Goal: Task Accomplishment & Management: Manage account settings

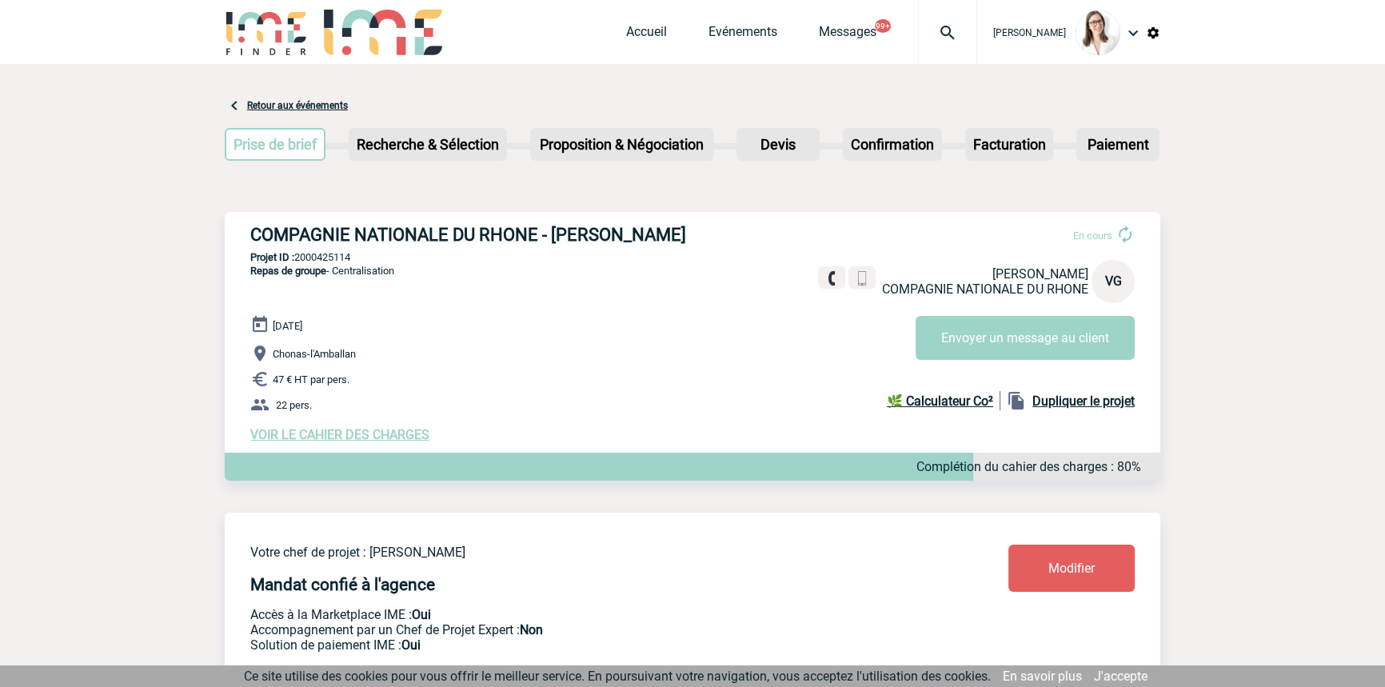
click at [929, 12] on div at bounding box center [947, 32] width 59 height 64
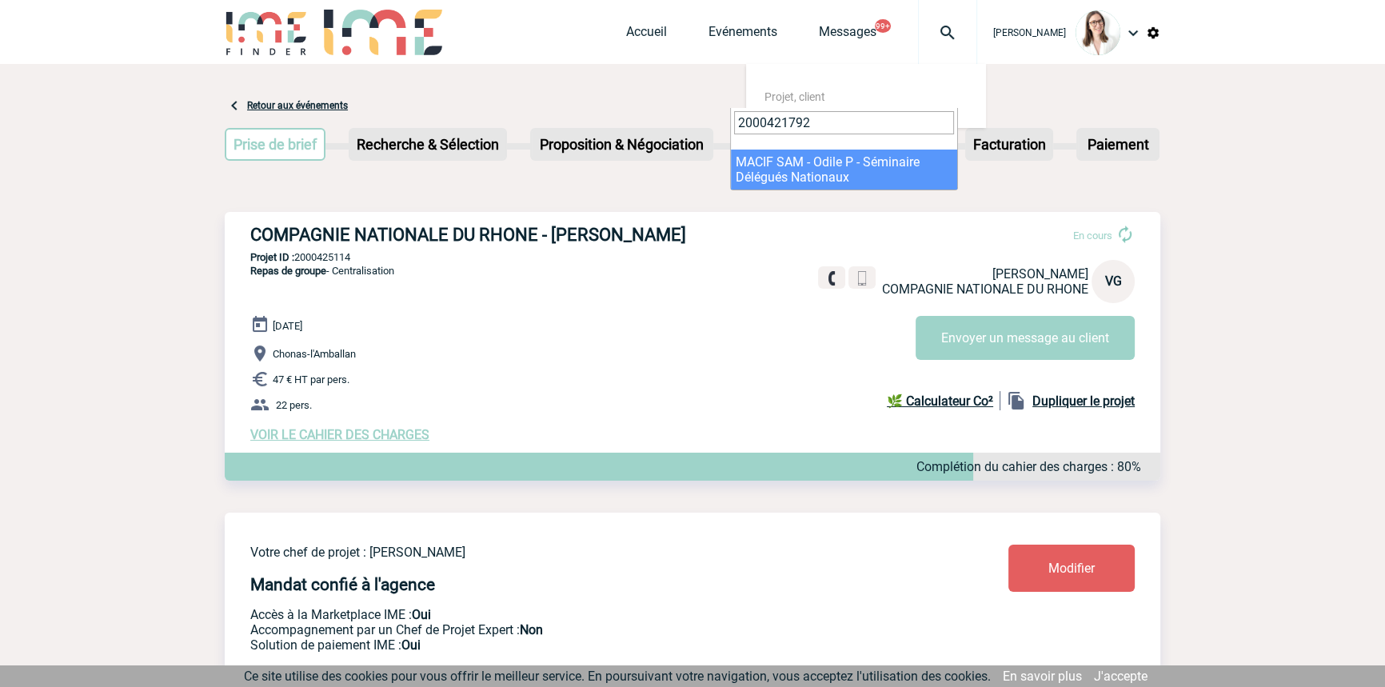
type input "2000421792"
select select "21293"
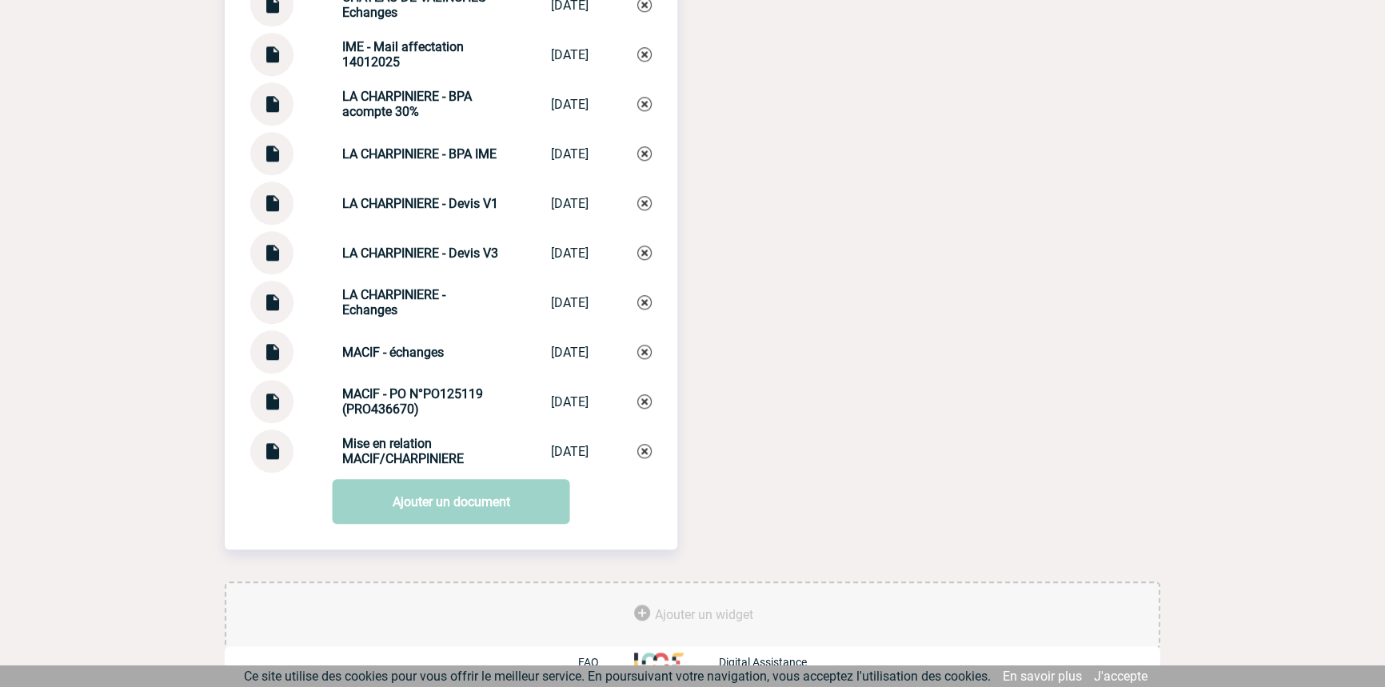
scroll to position [1988, 0]
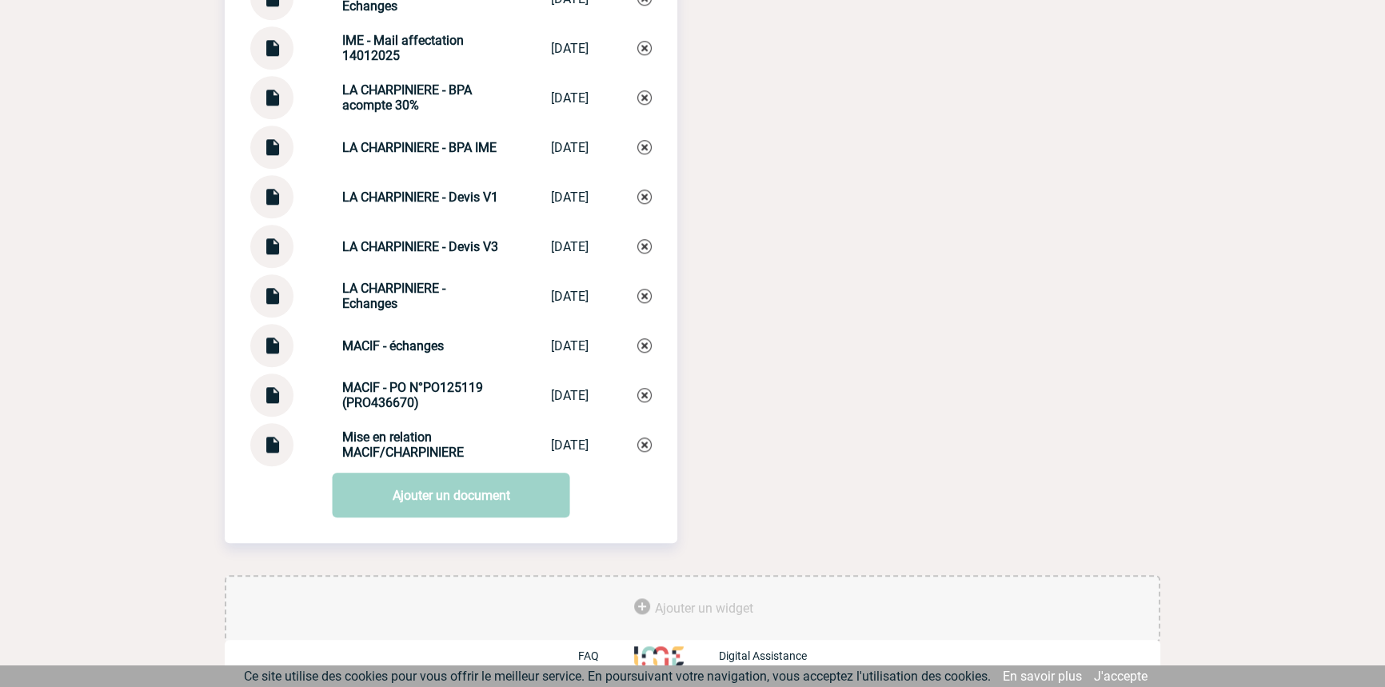
click at [282, 342] on div at bounding box center [271, 345] width 43 height 43
click at [272, 341] on img at bounding box center [271, 339] width 21 height 31
click at [385, 351] on strong "MACIF - échanges" at bounding box center [393, 345] width 102 height 15
click at [385, 349] on strong "MACIF - échanges" at bounding box center [393, 345] width 102 height 15
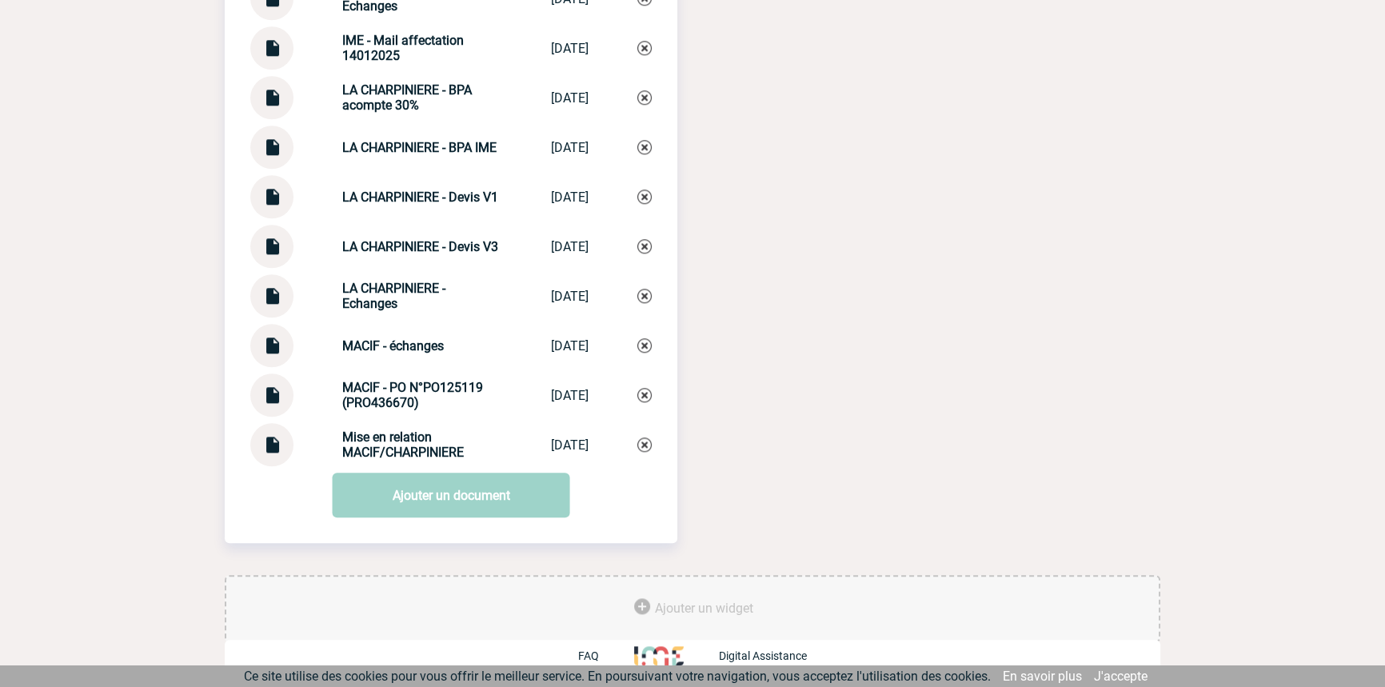
click at [385, 349] on strong "MACIF - échanges" at bounding box center [393, 345] width 102 height 15
click at [385, 348] on strong "MACIF - échanges" at bounding box center [393, 345] width 102 height 15
copy div "MACIF - échanges MACIF - échanges"
drag, startPoint x: 386, startPoint y: 489, endPoint x: 350, endPoint y: 556, distance: 76.9
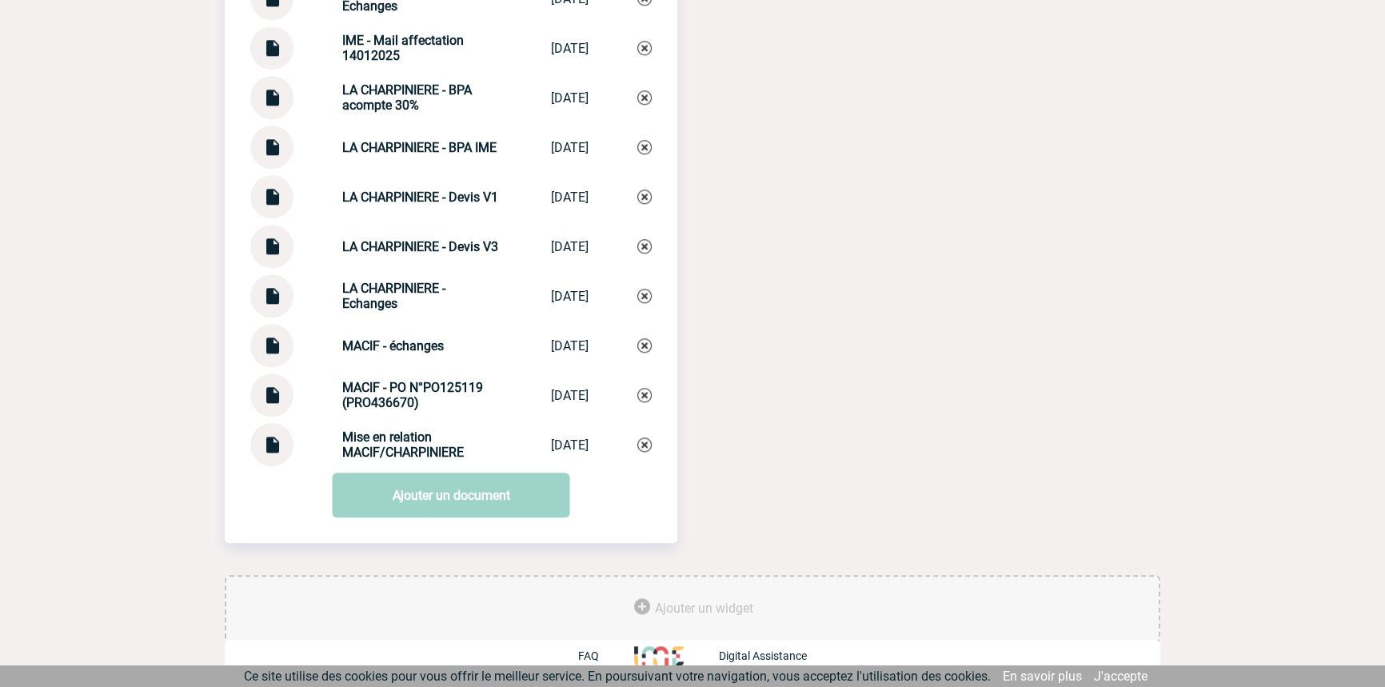
click at [385, 489] on link "Ajouter un document" at bounding box center [451, 495] width 237 height 45
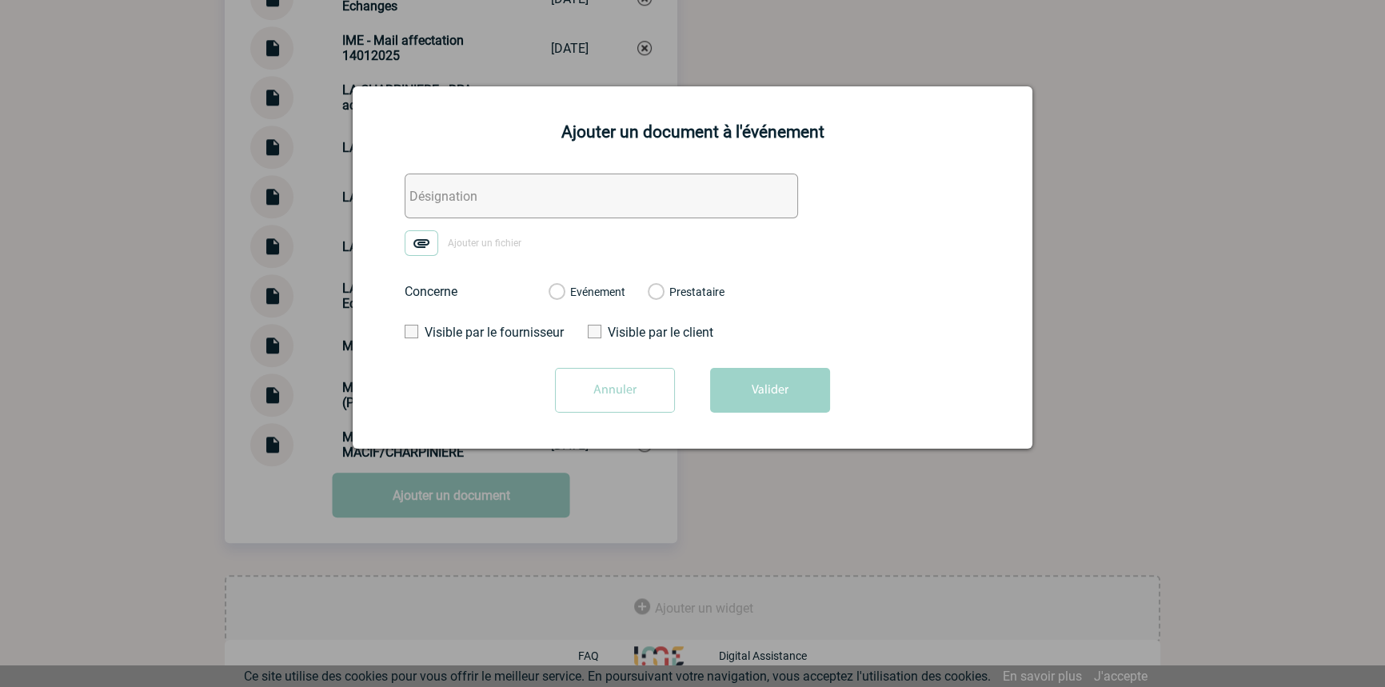
click at [463, 214] on input "text" at bounding box center [601, 195] width 393 height 45
paste input "MACIF - échanges"
type input "MACIF - feedback et factu"
click at [426, 248] on img at bounding box center [422, 243] width 34 height 26
click at [0, 0] on input "Ajouter un fichier" at bounding box center [0, 0] width 0 height 0
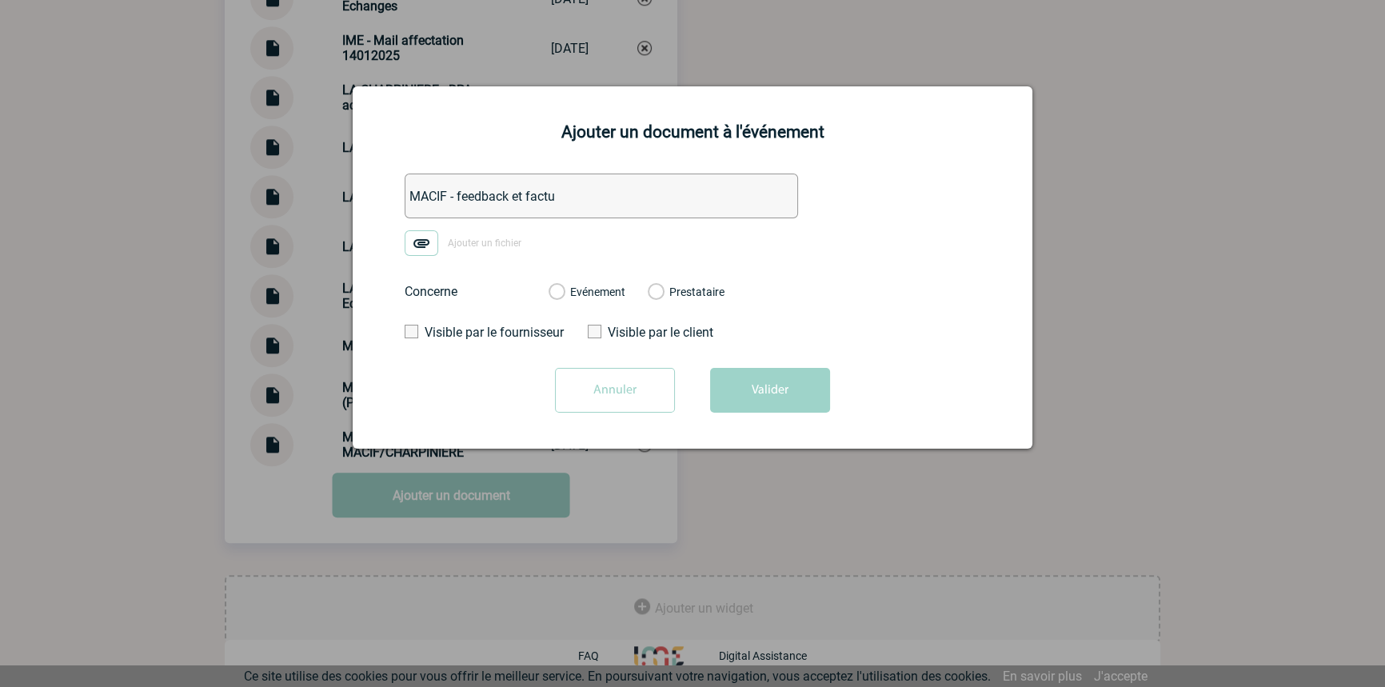
click at [564, 289] on label "Evénement" at bounding box center [555, 292] width 15 height 14
click at [0, 0] on input "Evénement" at bounding box center [0, 0] width 0 height 0
click at [725, 361] on form "MACIF - feedback et factu RE_ Séminaire MACIF des [DATE] & [DATE] - 2000421792 …" at bounding box center [693, 298] width 640 height 251
drag, startPoint x: 767, startPoint y: 393, endPoint x: 783, endPoint y: 430, distance: 40.1
click at [767, 394] on button "Valider" at bounding box center [770, 390] width 120 height 45
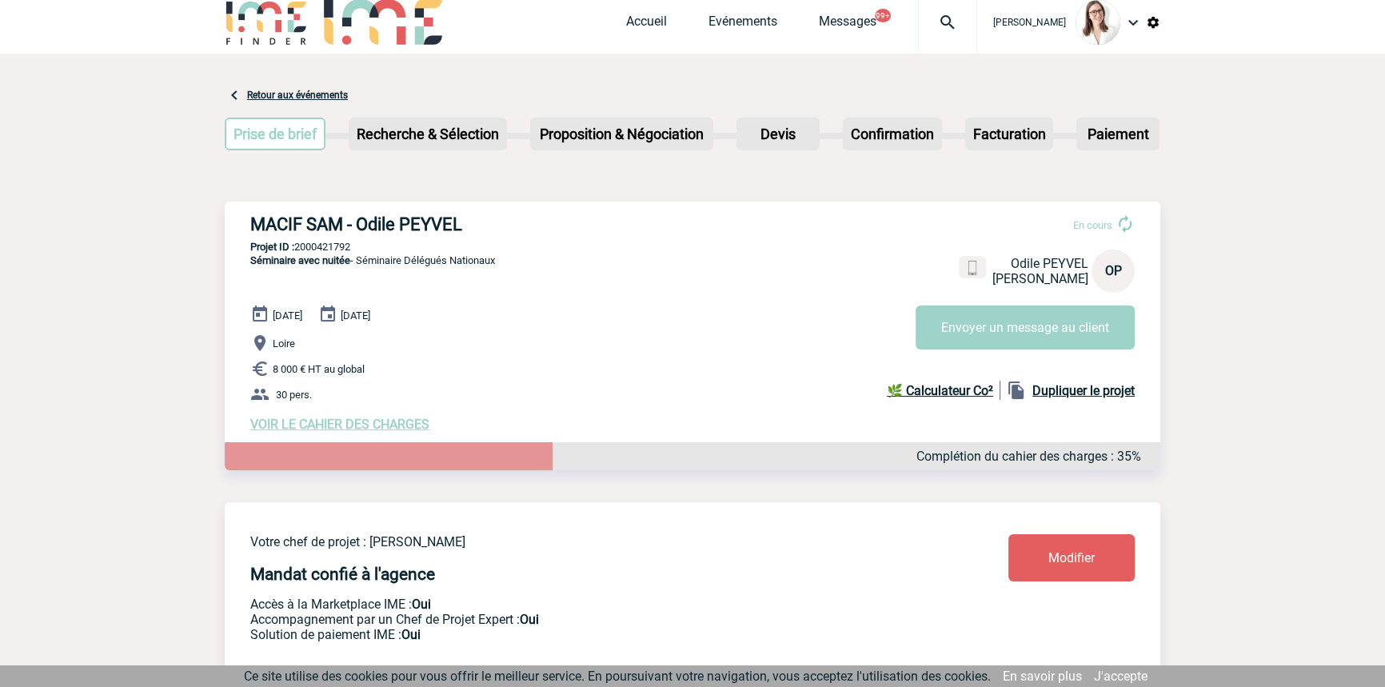
scroll to position [0, 0]
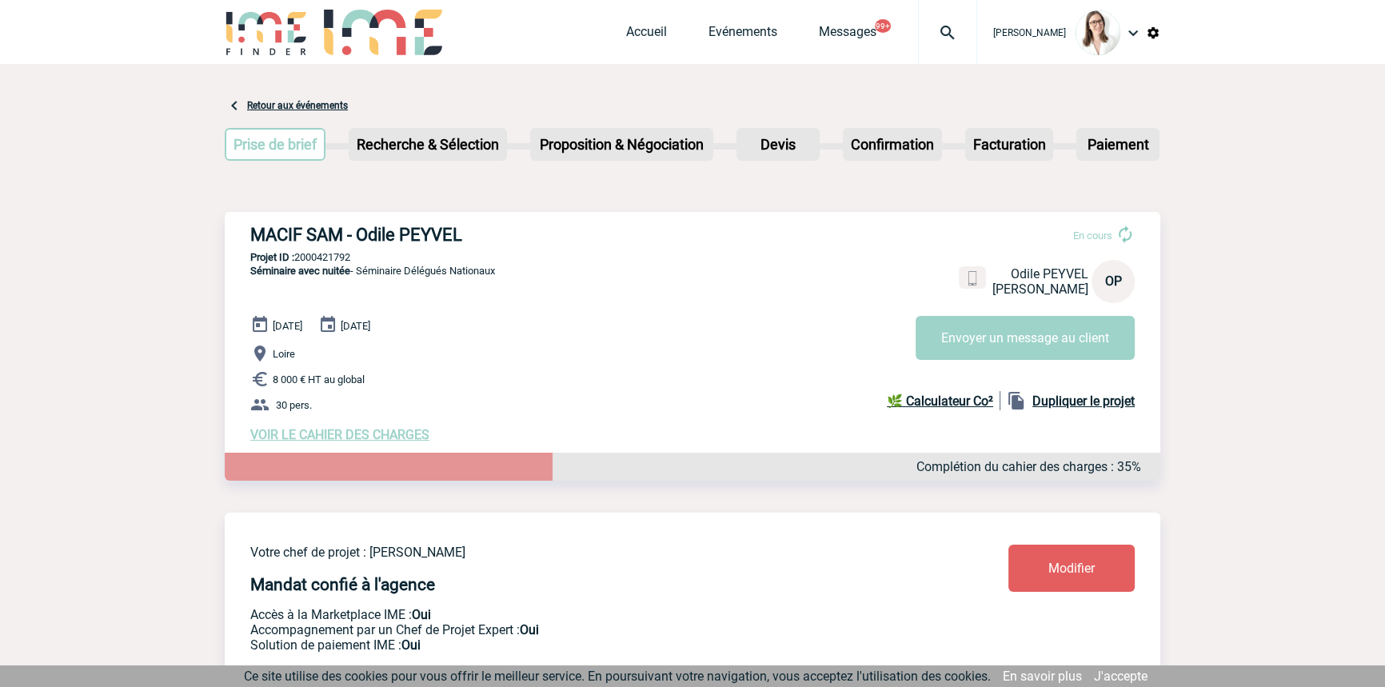
click at [928, 50] on div at bounding box center [947, 32] width 59 height 64
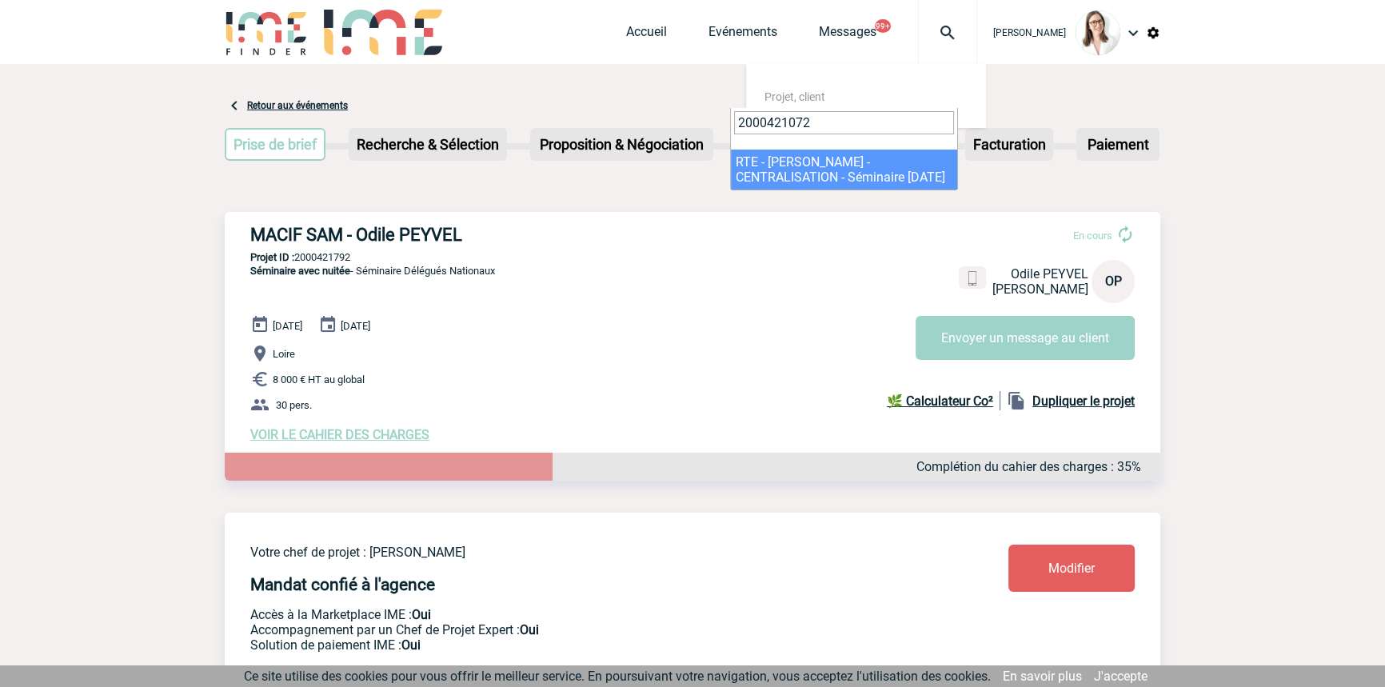
type input "2000421072"
select select "20573"
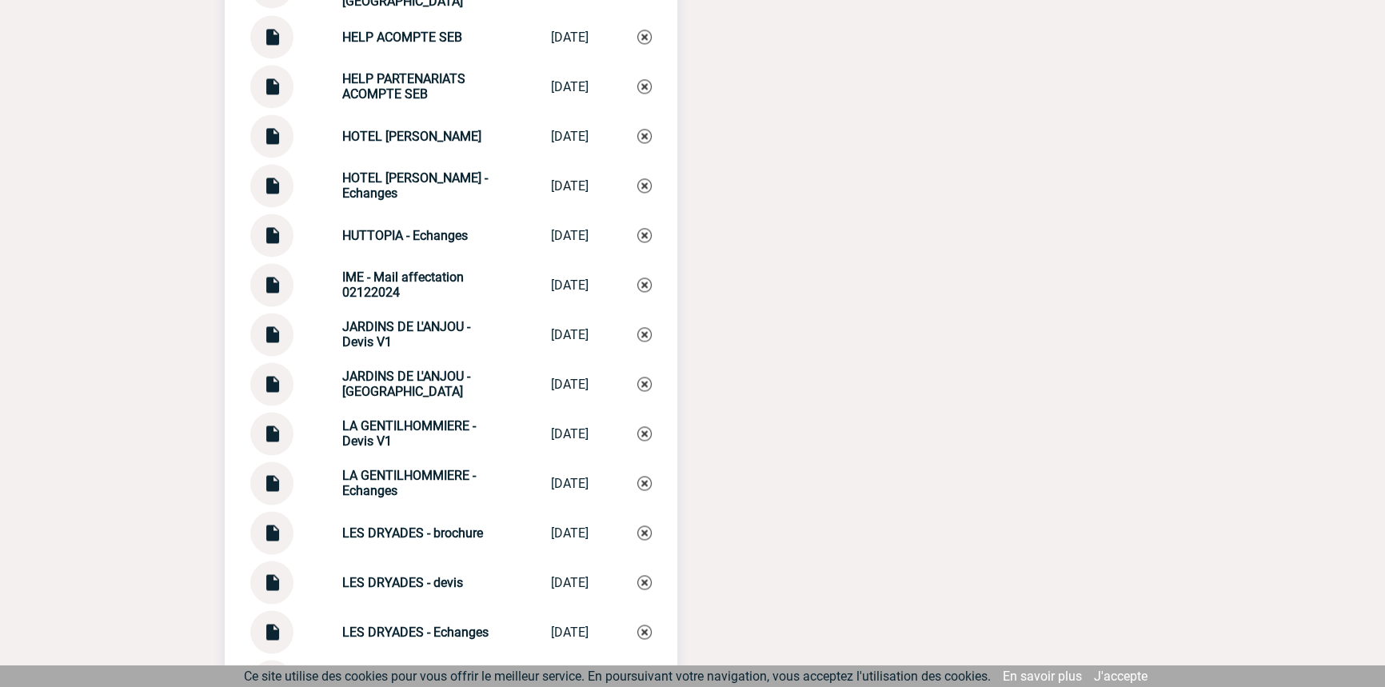
scroll to position [3876, 0]
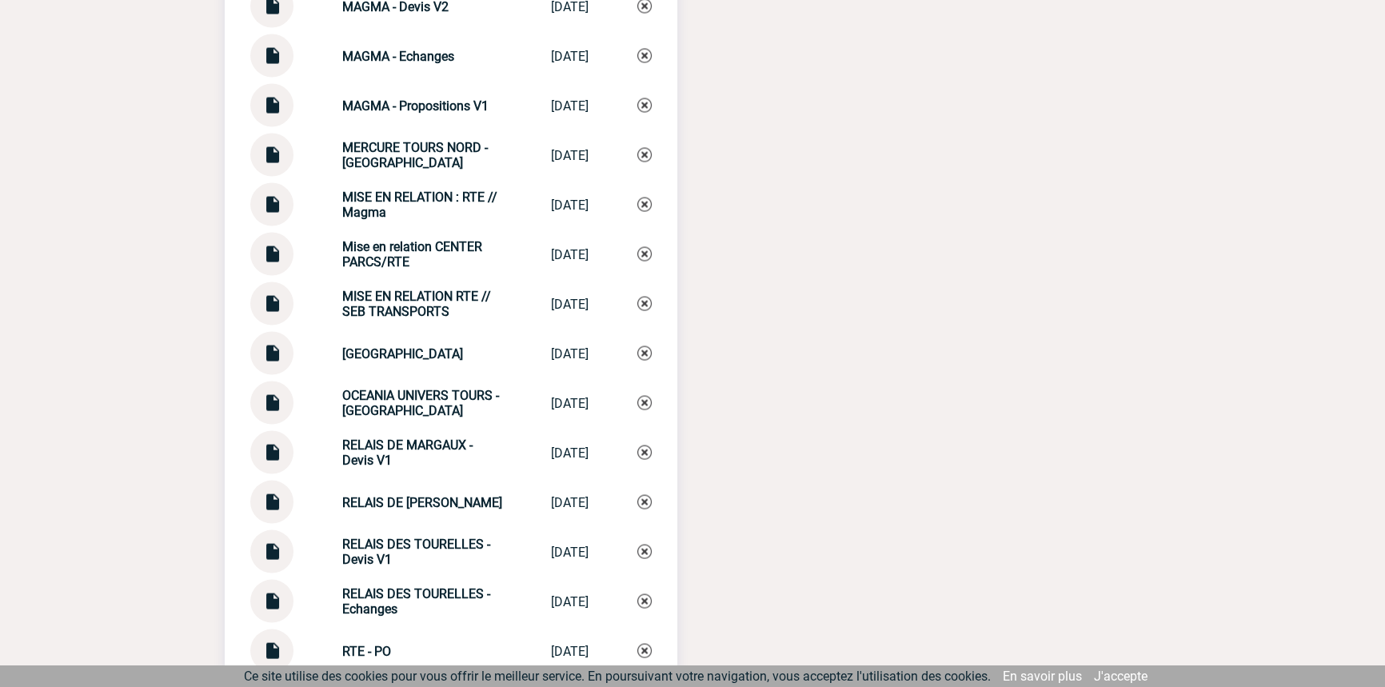
click at [431, 249] on strong "Mise en relation CENTER PARCS/RTE" at bounding box center [412, 254] width 140 height 30
copy div "Mise en relation CENTER PARCS/RTE Mise en relatio..."
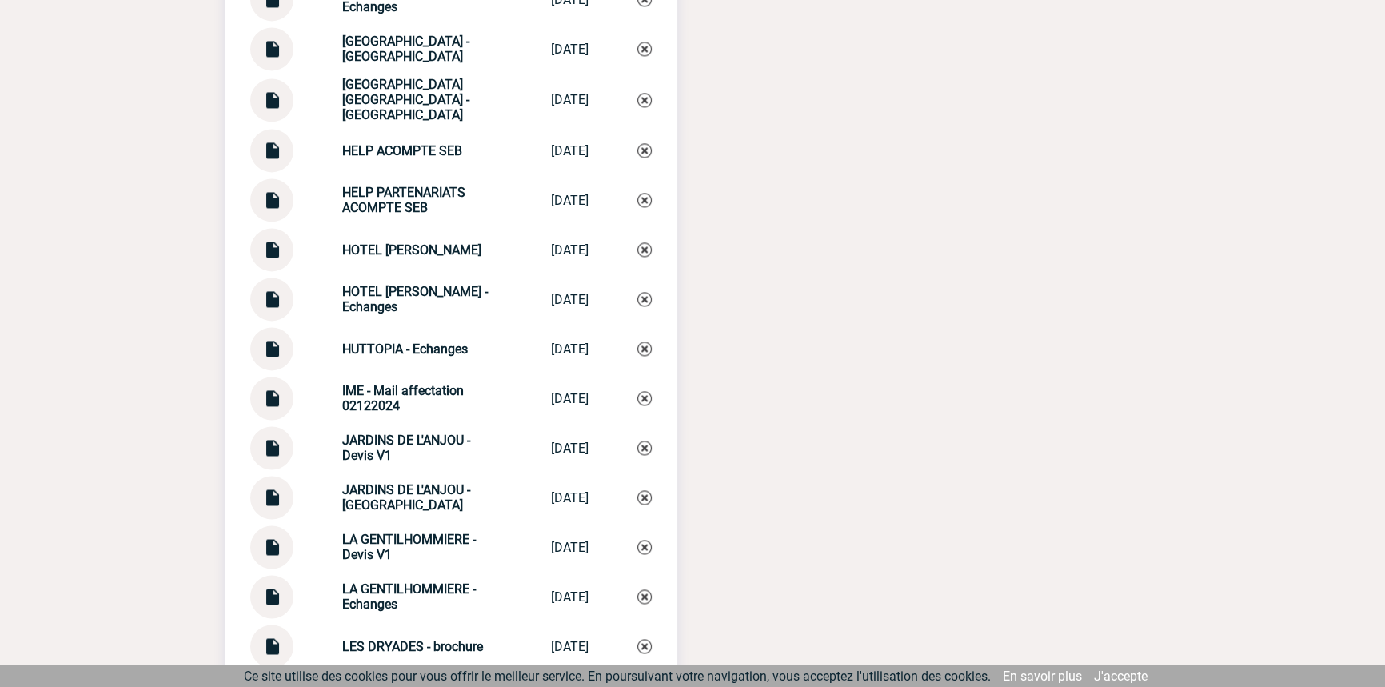
scroll to position [3610, 0]
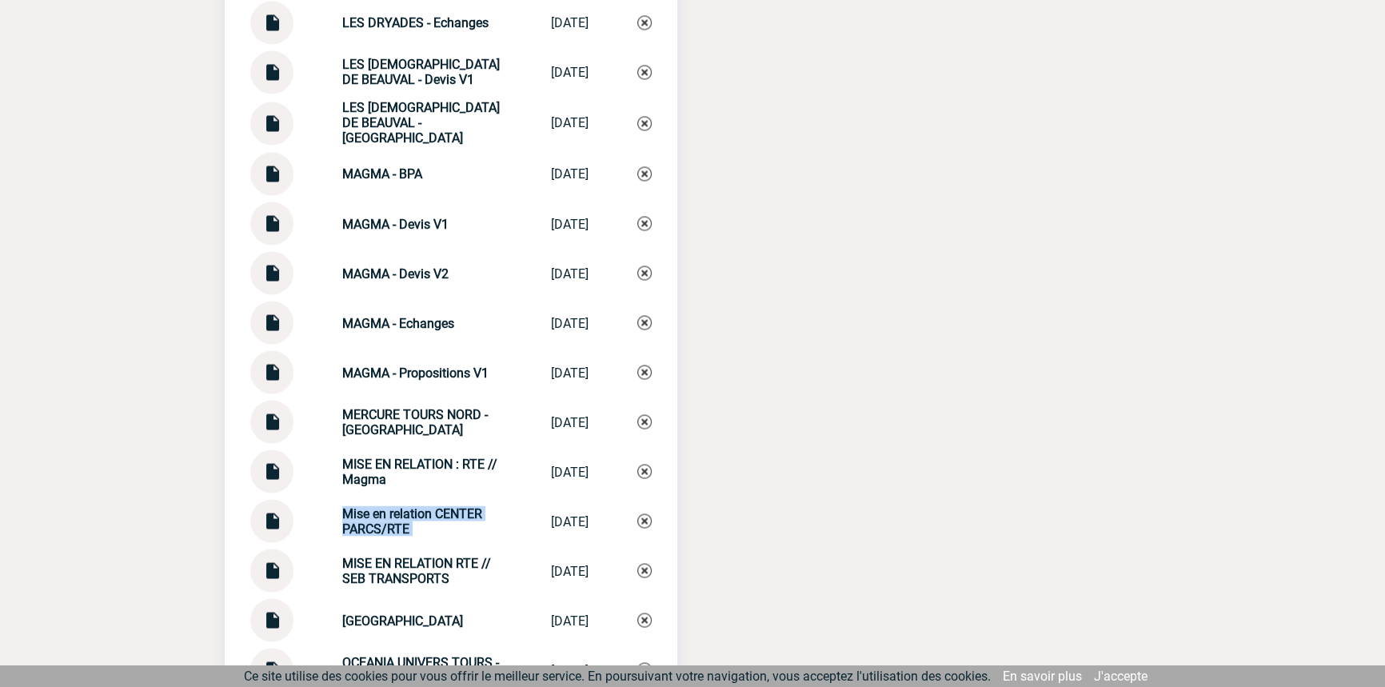
click at [379, 518] on strong "Mise en relation CENTER PARCS/RTE" at bounding box center [412, 520] width 140 height 30
click at [381, 518] on strong "Mise en relation CENTER PARCS/RTE" at bounding box center [412, 520] width 140 height 30
copy div "Mise en relation CENTER PARCS/RTE Mise en relatio..."
click at [639, 524] on img at bounding box center [644, 520] width 14 height 14
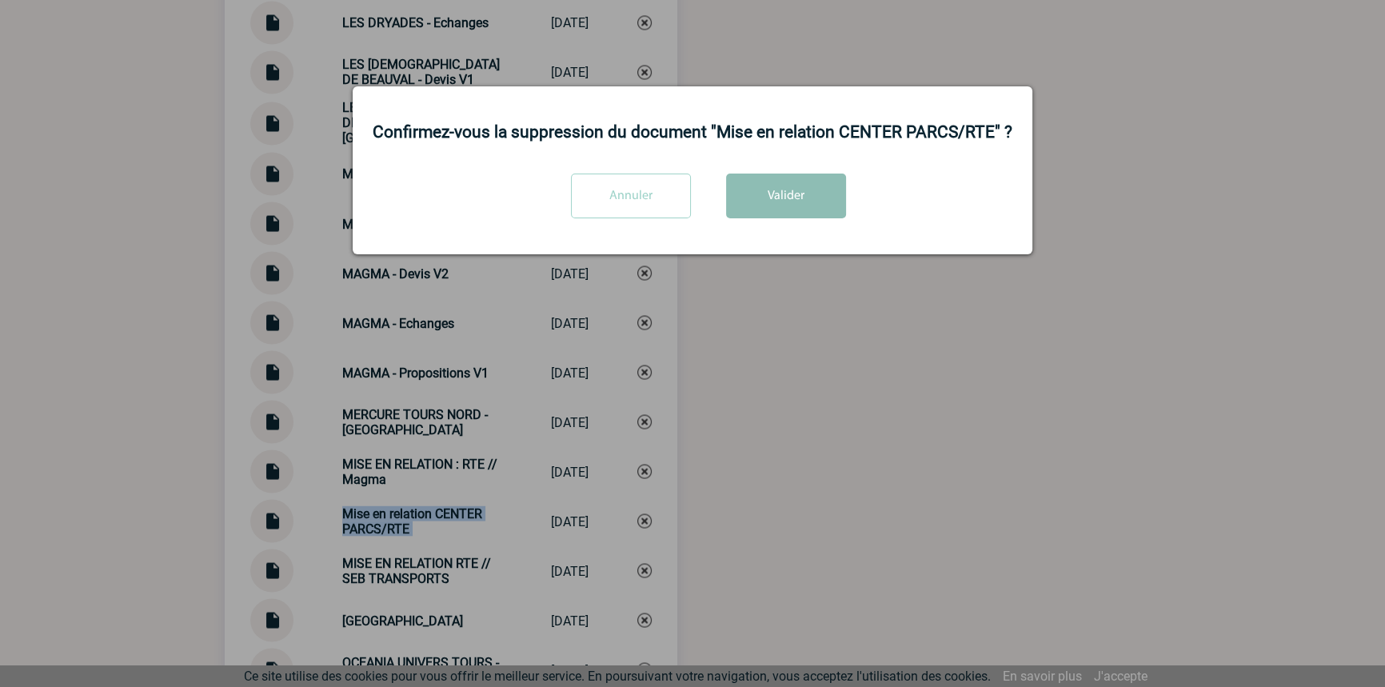
click at [770, 197] on button "Valider" at bounding box center [786, 195] width 120 height 45
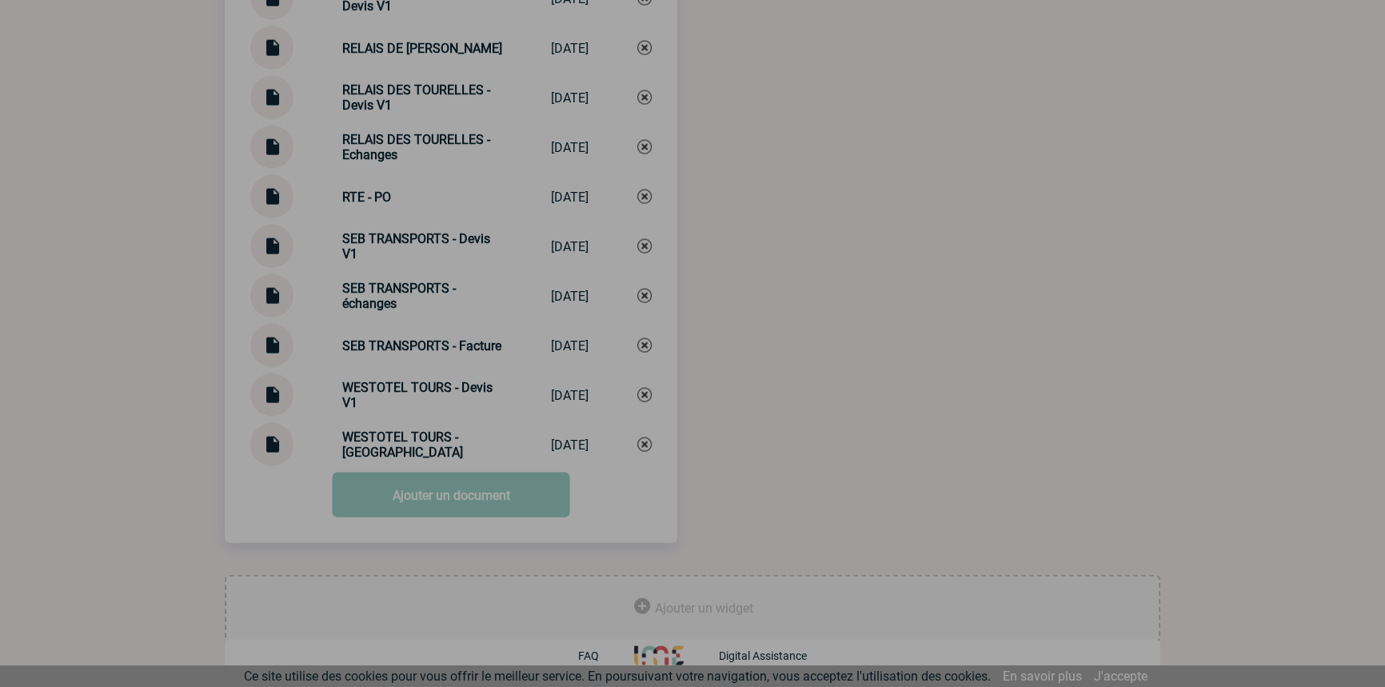
scroll to position [4287, 0]
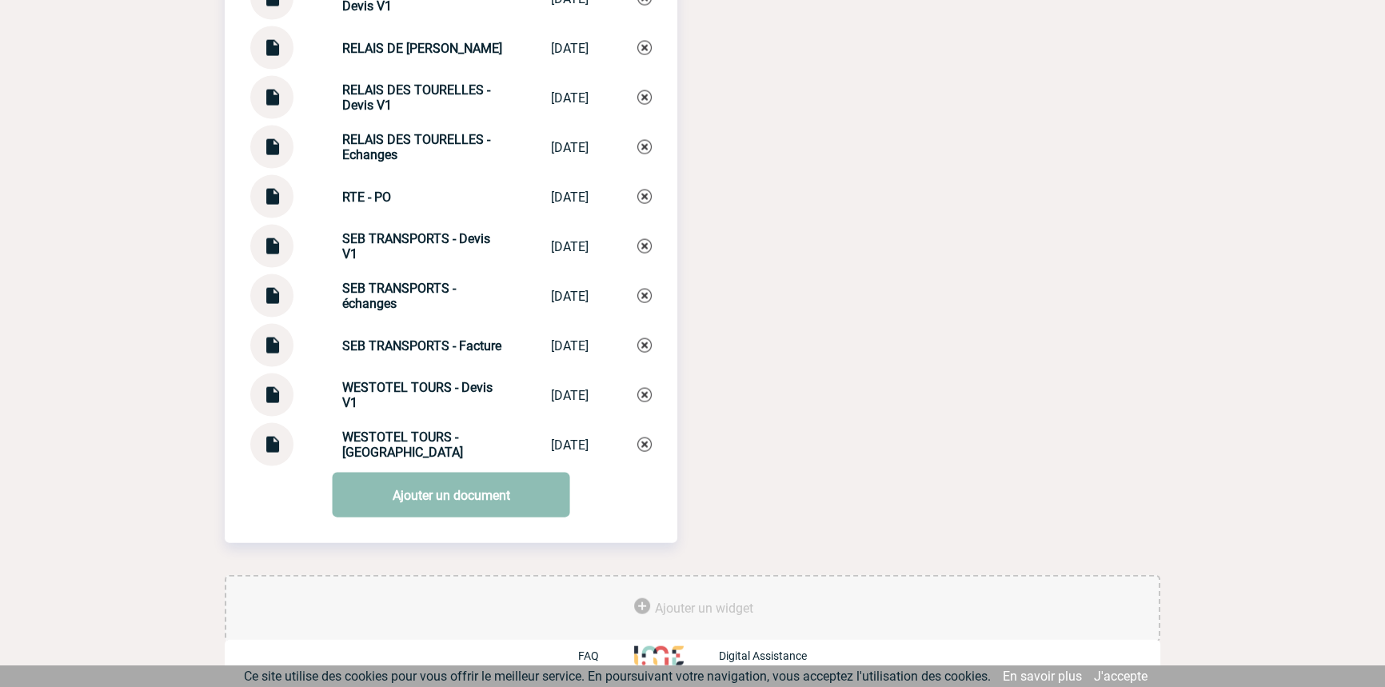
click at [453, 497] on link "Ajouter un document" at bounding box center [451, 495] width 237 height 45
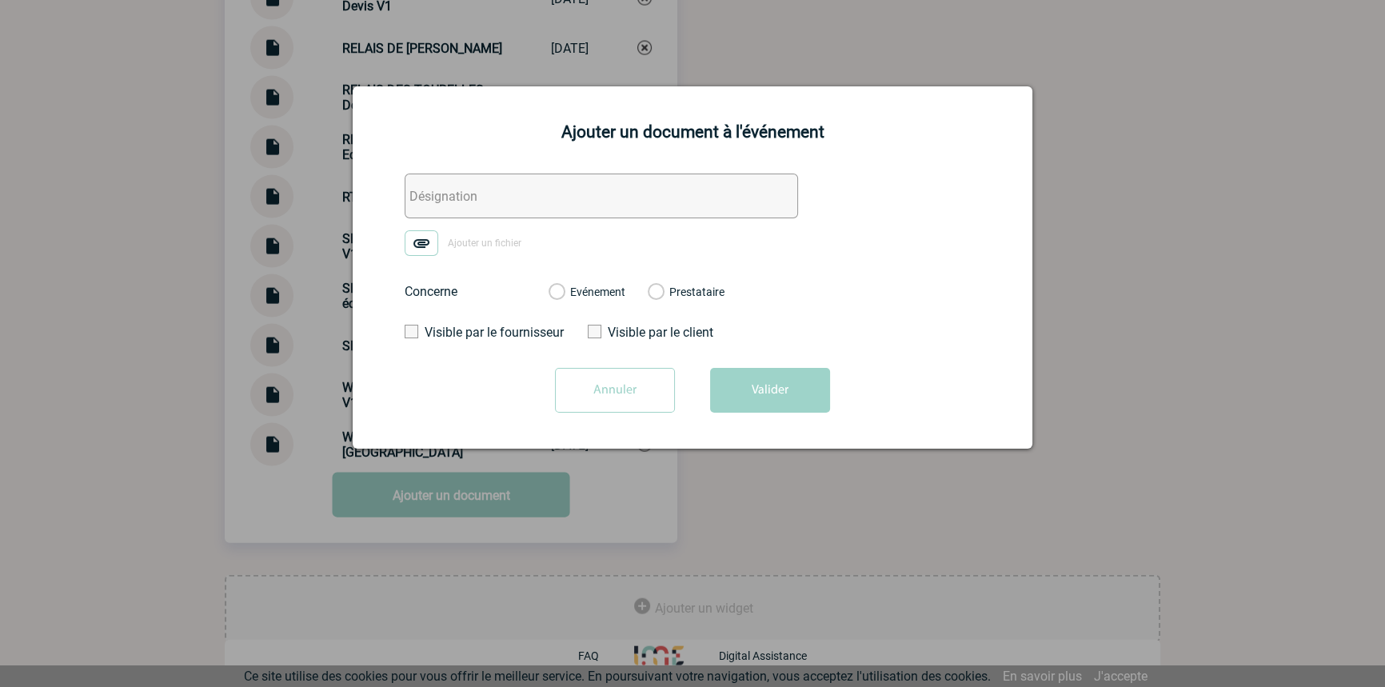
drag, startPoint x: 461, startPoint y: 192, endPoint x: 443, endPoint y: 208, distance: 24.4
click at [461, 191] on input "text" at bounding box center [601, 195] width 393 height 45
paste input "Mise en relation CENTER PARCS/RTE"
type input "Mise en relation CENTER PARCS/RTE"
click at [433, 245] on img at bounding box center [422, 243] width 34 height 26
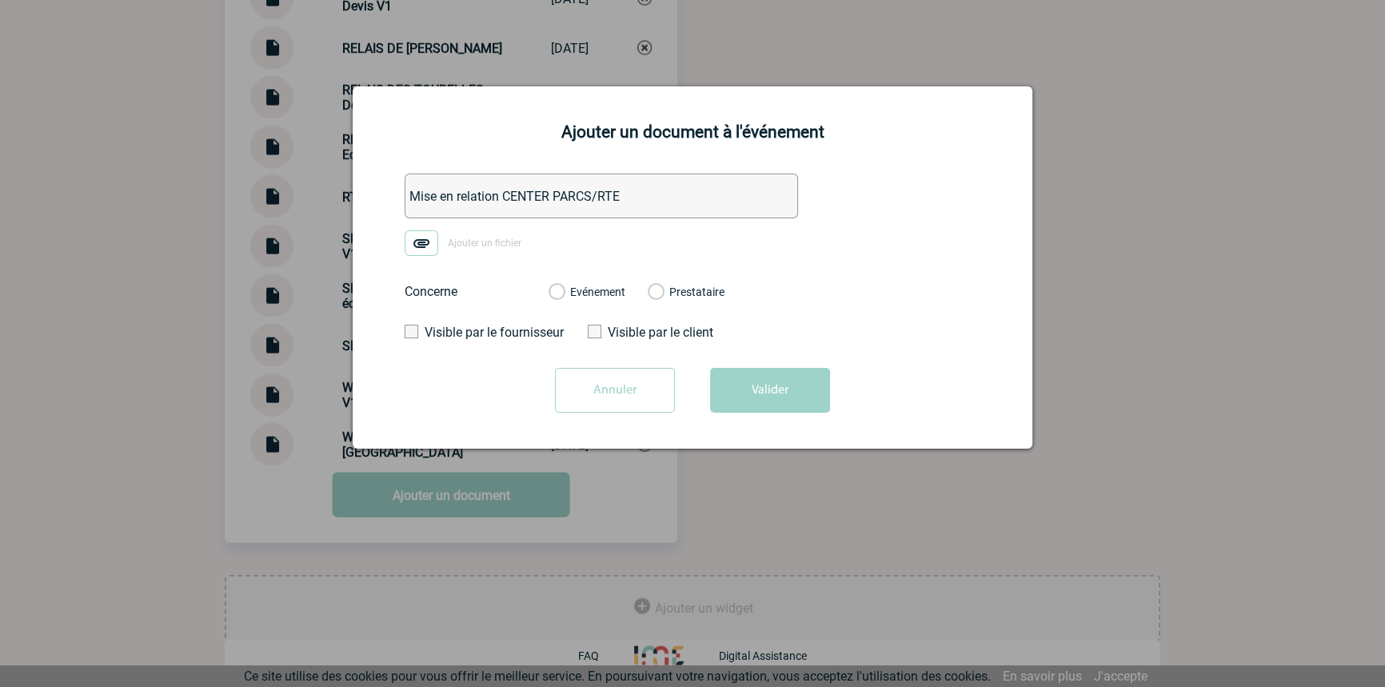
click at [0, 0] on input "Ajouter un fichier" at bounding box center [0, 0] width 0 height 0
click at [564, 290] on label "Evénement" at bounding box center [555, 292] width 15 height 14
click at [0, 0] on input "Evénement" at bounding box center [0, 0] width 0 height 0
click at [738, 396] on button "Valider" at bounding box center [770, 390] width 120 height 45
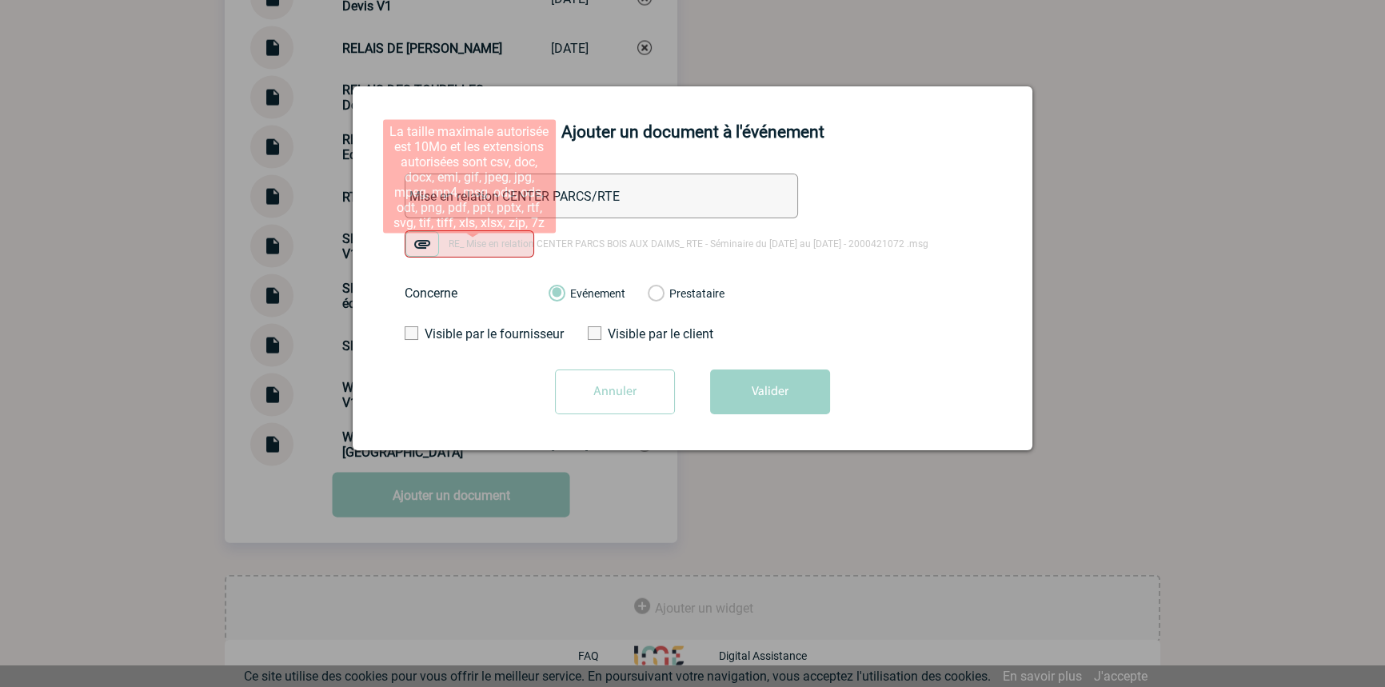
click at [425, 247] on img at bounding box center [422, 244] width 34 height 26
click at [0, 0] on input "RE_ Mise en relation CENTER PARCS BOIS AUX DAIMS_ RTE - Séminaire du 1er au 2 o…" at bounding box center [0, 0] width 0 height 0
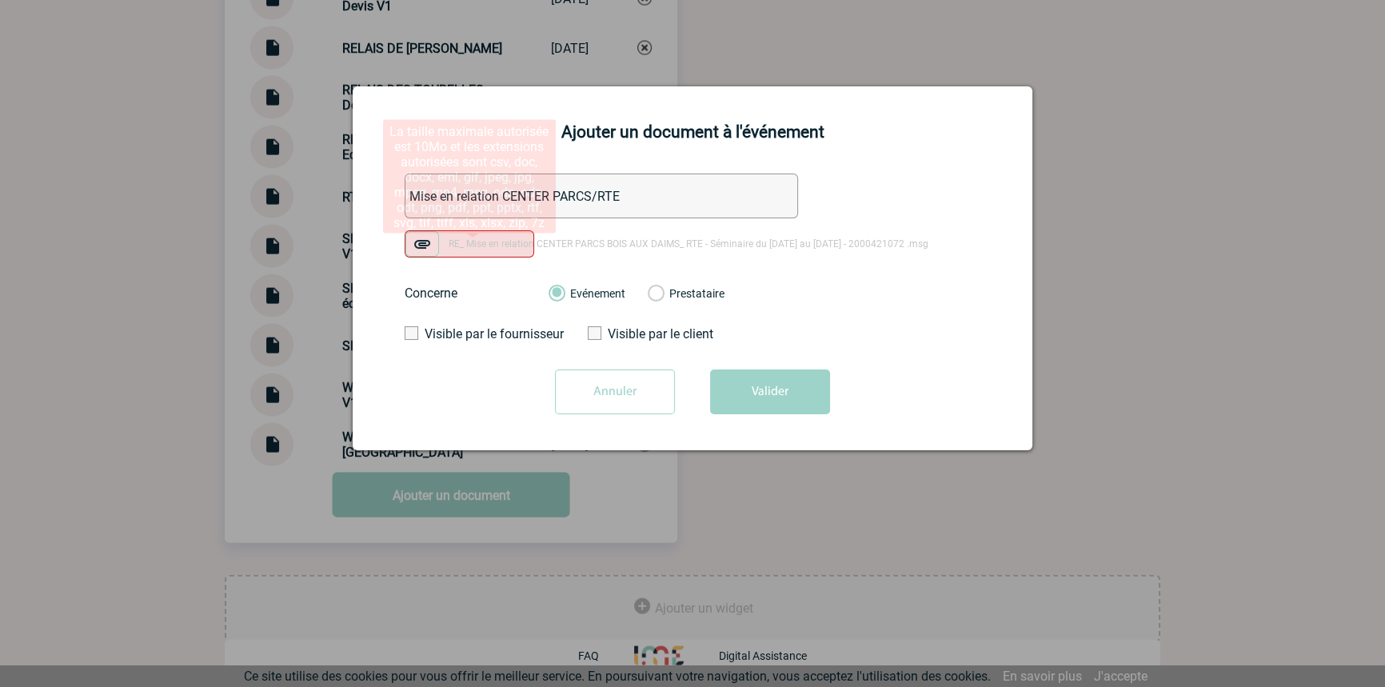
click at [728, 394] on button "Valider" at bounding box center [770, 391] width 120 height 45
